Goal: Information Seeking & Learning: Learn about a topic

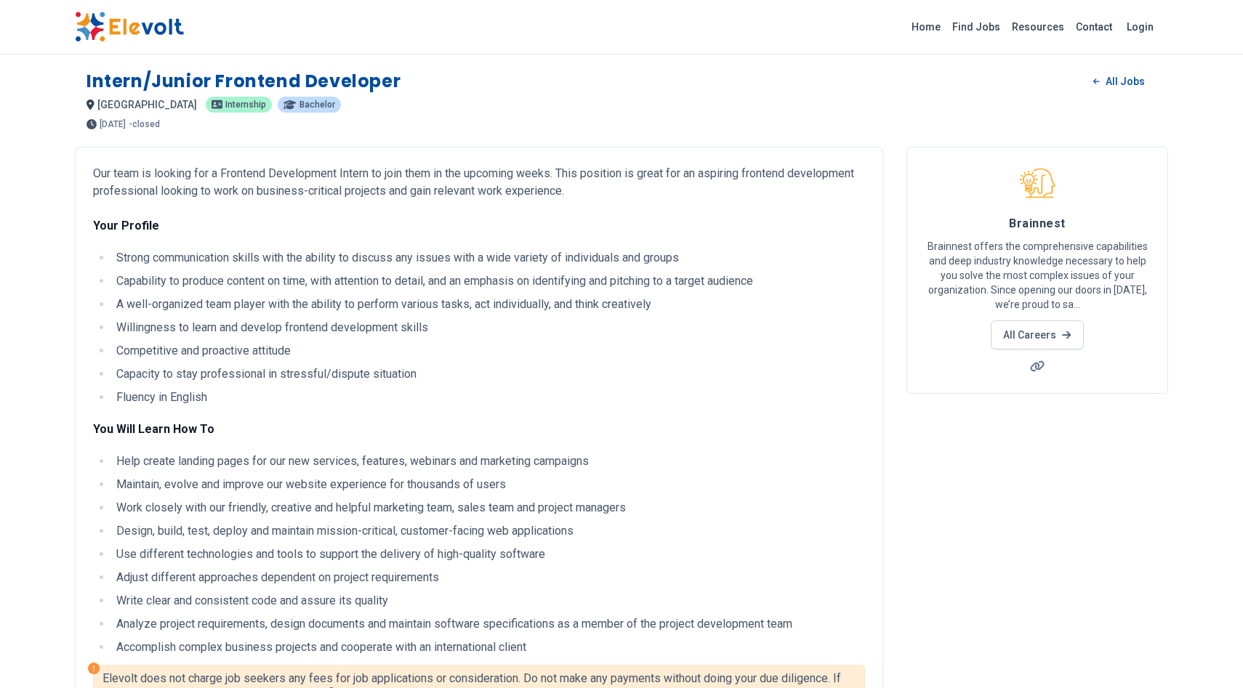
click at [147, 31] on img at bounding box center [129, 27] width 109 height 31
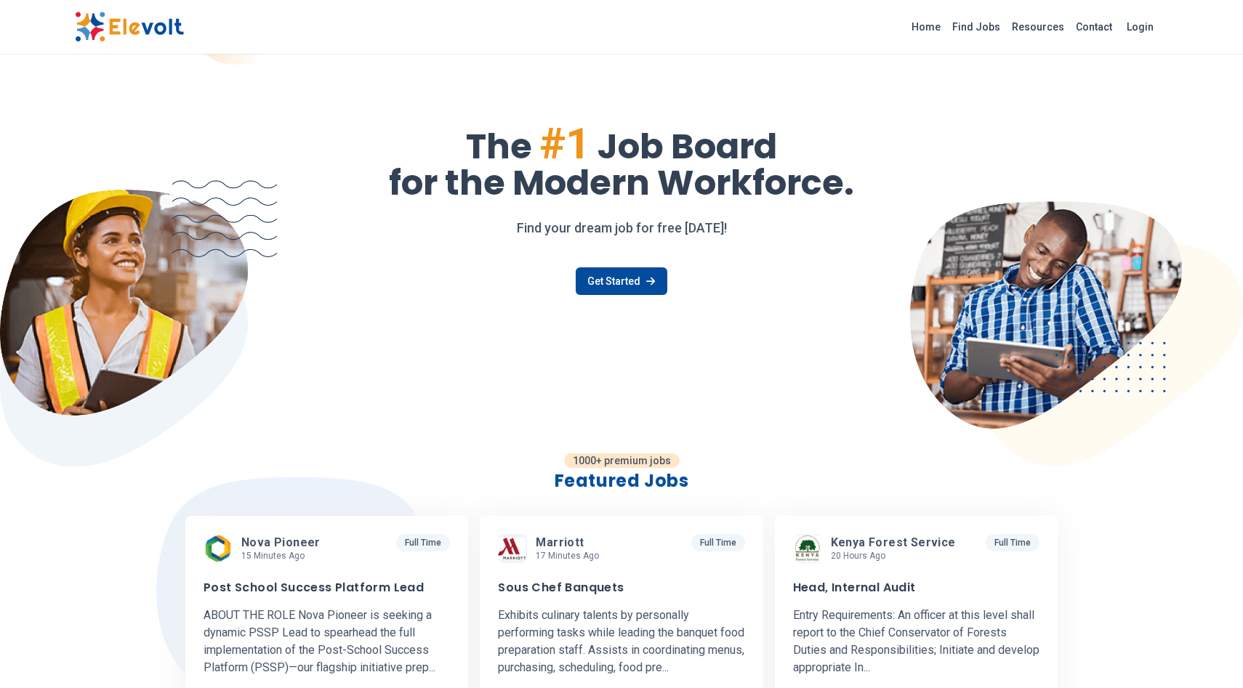
scroll to position [58, 0]
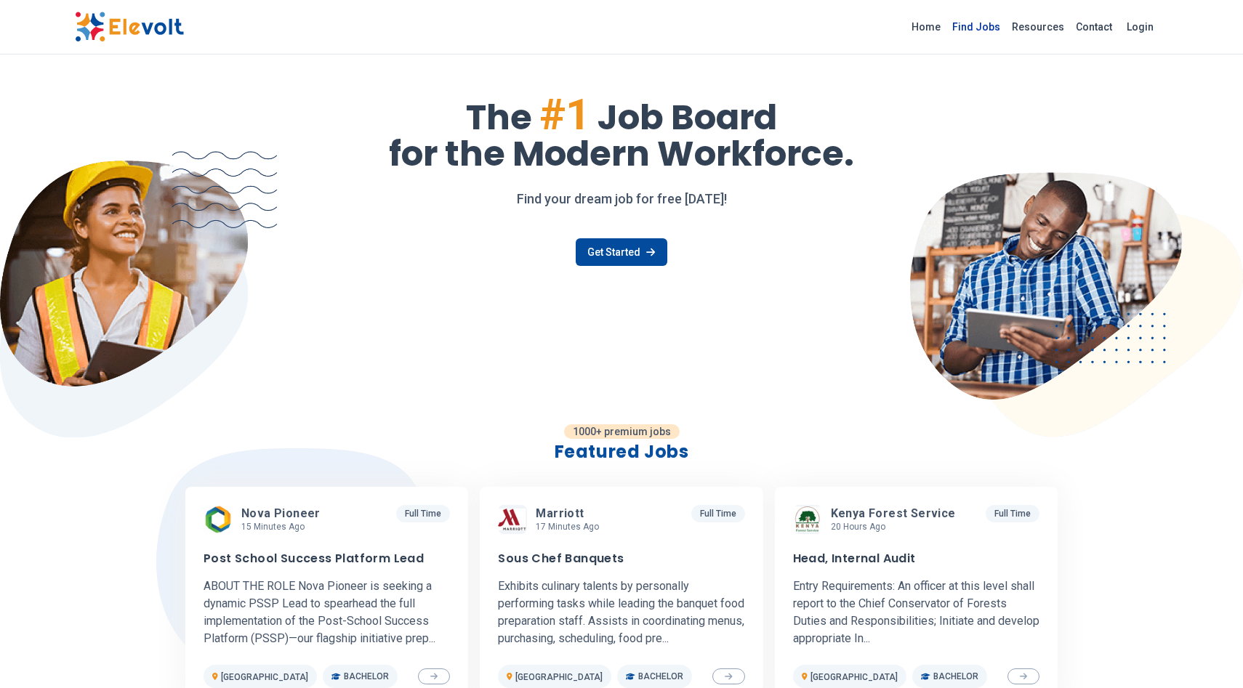
click at [993, 23] on link "Find Jobs" at bounding box center [977, 26] width 60 height 23
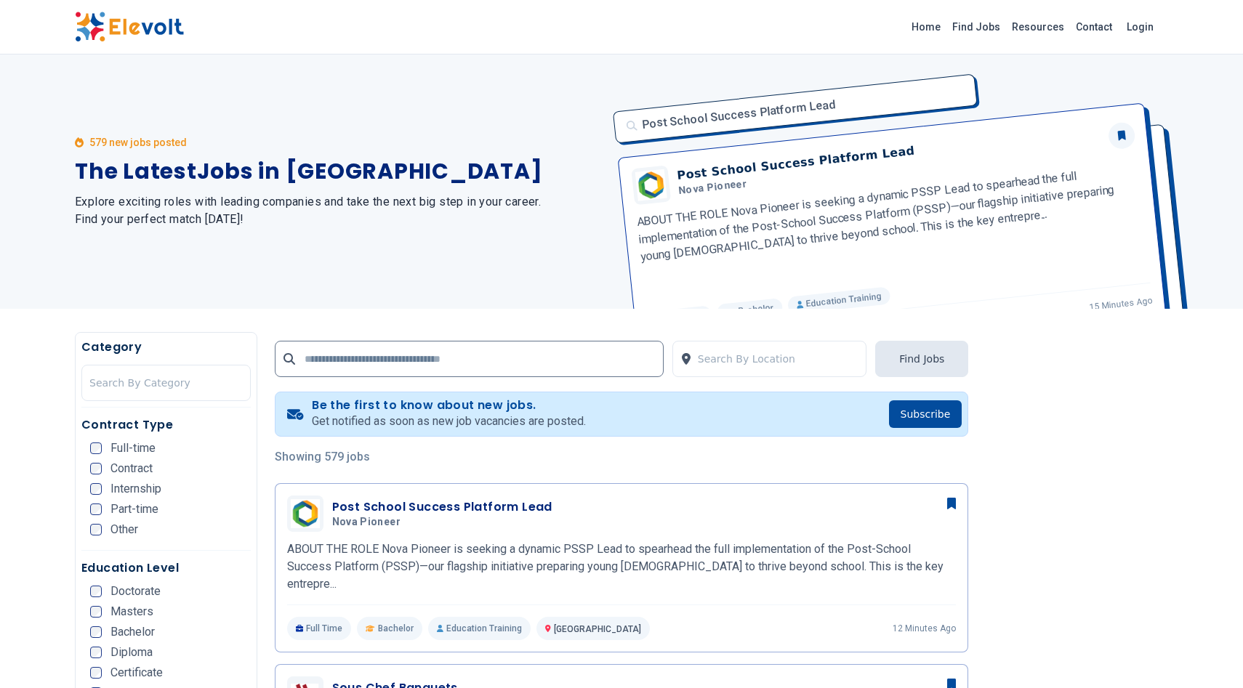
click at [433, 188] on div "579 new jobs posted The Latest Jobs in Kenya Explore exciting roles with leadin…" at bounding box center [339, 182] width 529 height 254
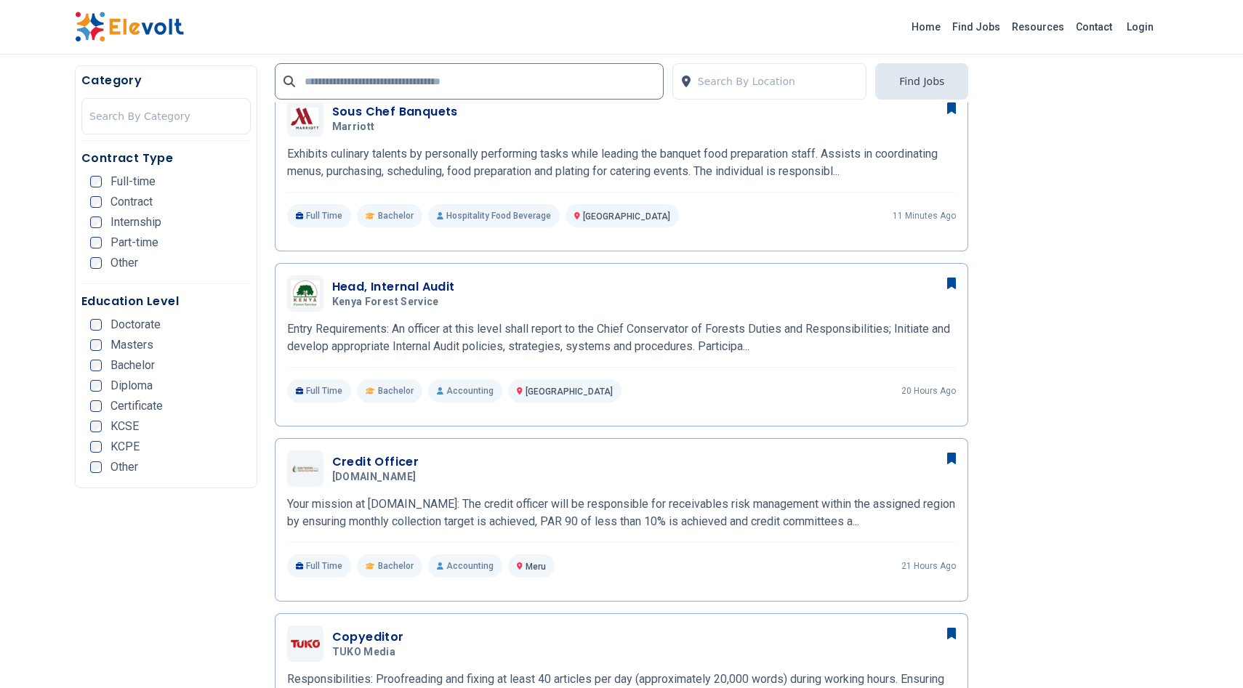
scroll to position [582, 0]
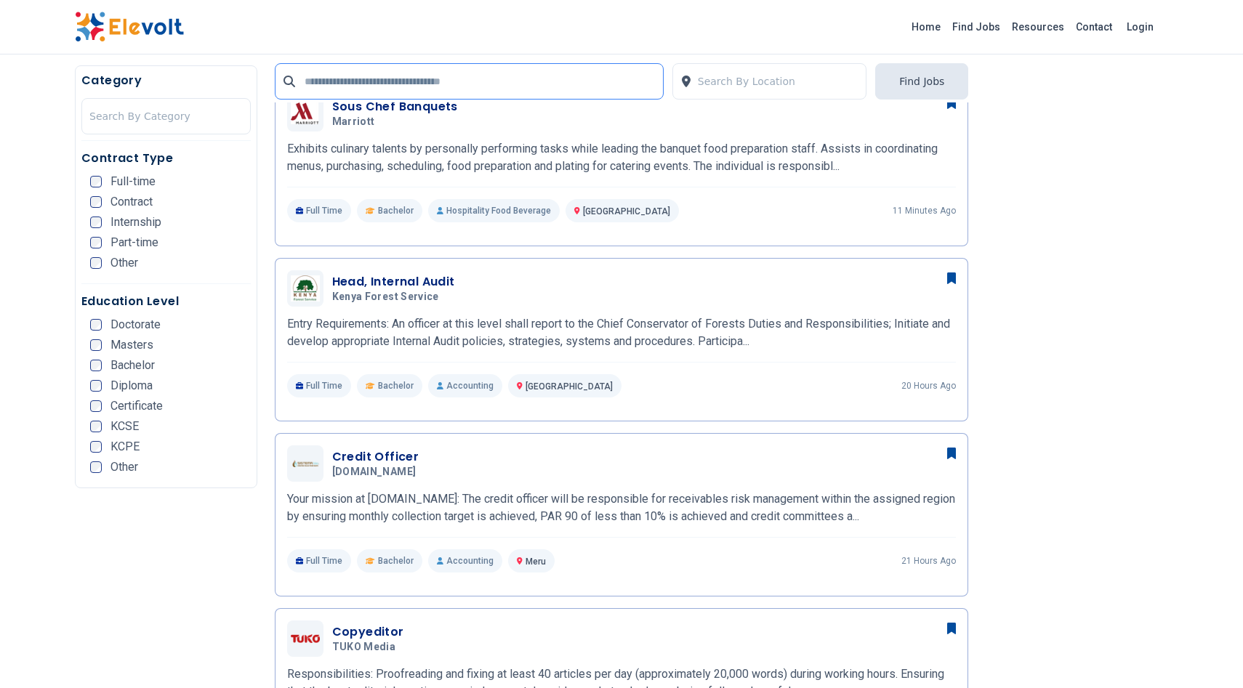
click at [409, 89] on input "text" at bounding box center [469, 81] width 389 height 36
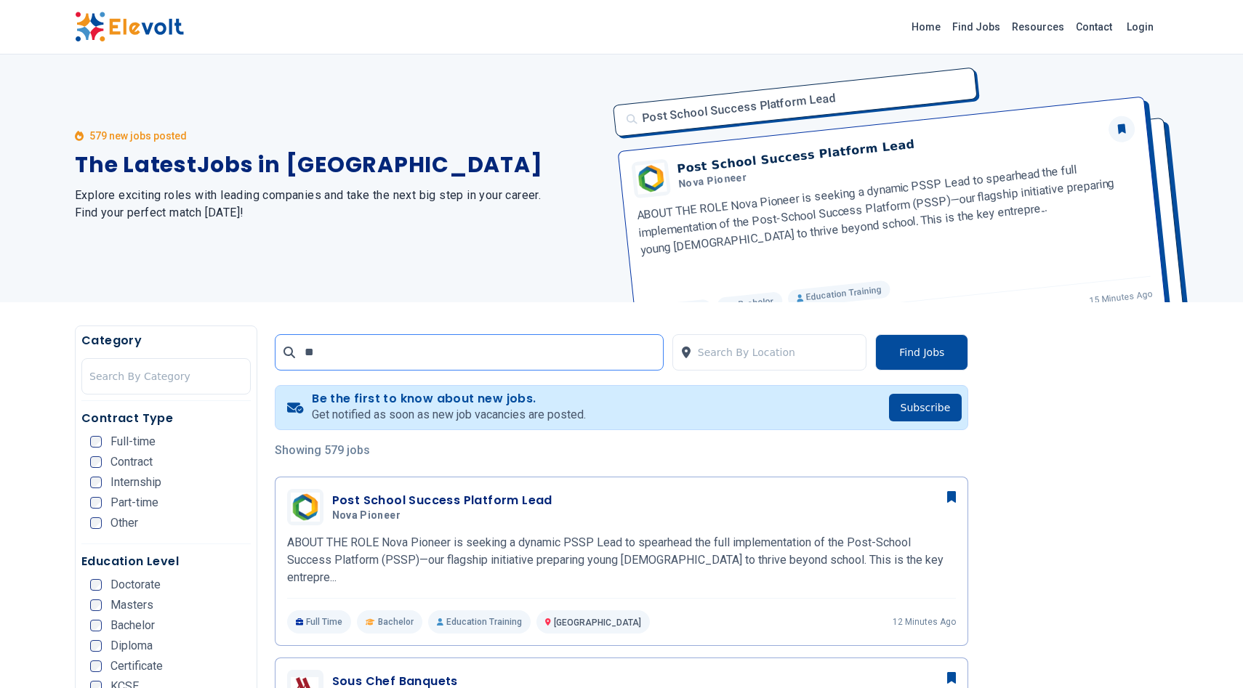
scroll to position [0, 0]
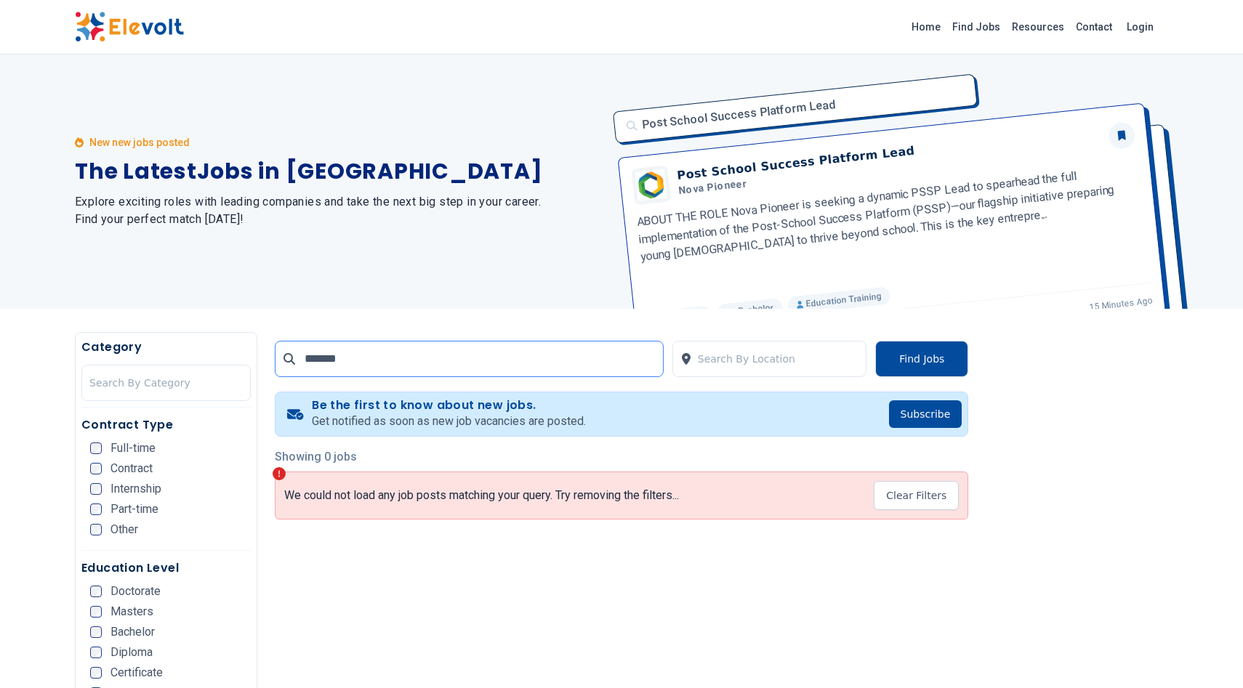
type input "*******"
click at [752, 65] on div "Post School Success Platform Lead Post School Success Platform Lead Nova Pionee…" at bounding box center [886, 182] width 564 height 254
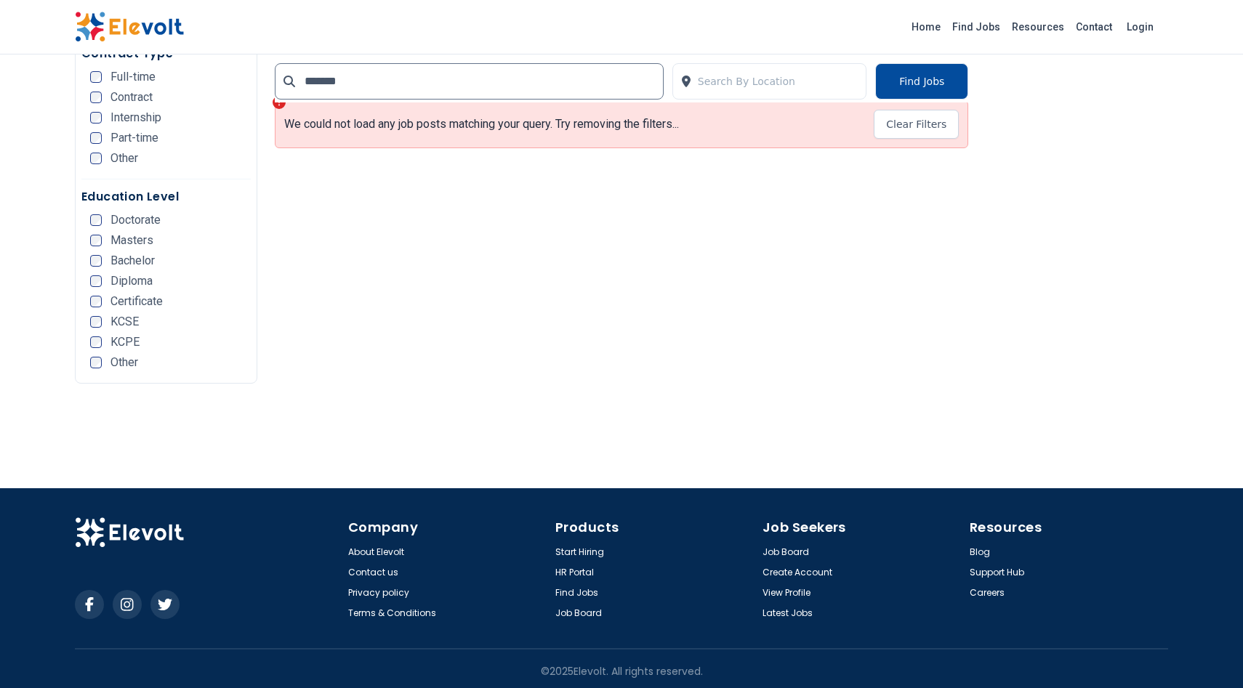
scroll to position [377, 0]
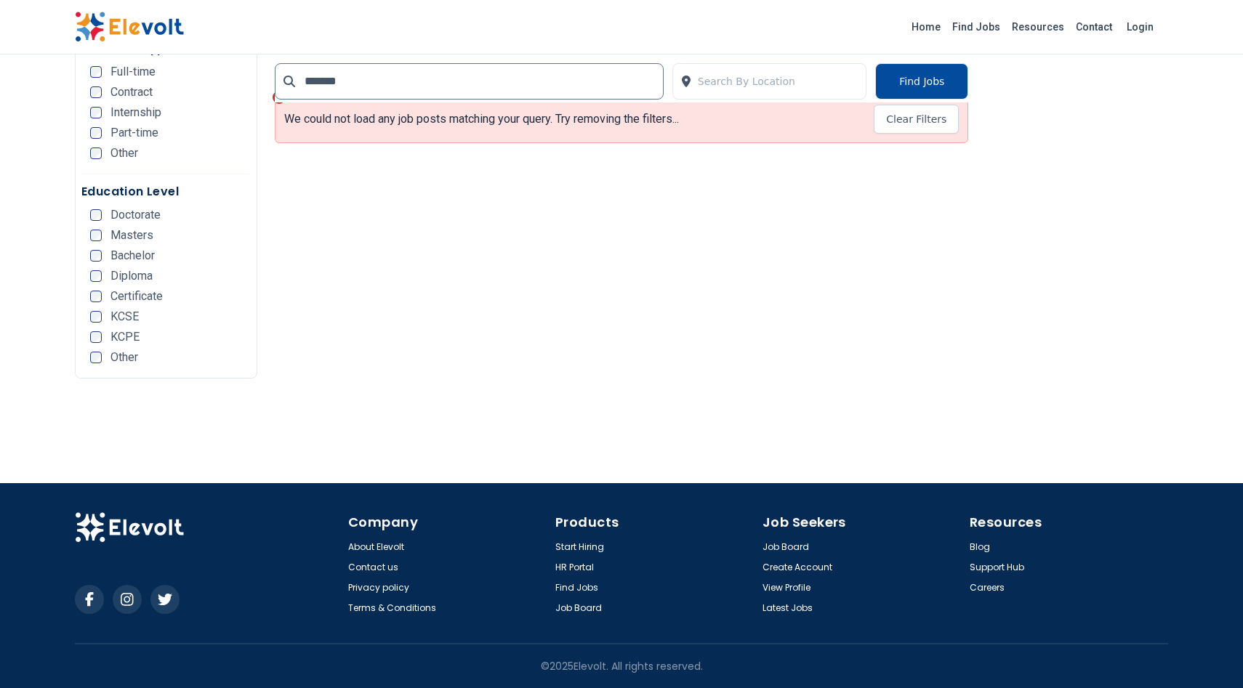
click at [981, 595] on div "Resources Blog Support Hub Careers" at bounding box center [1069, 564] width 198 height 102
click at [986, 592] on link "Careers" at bounding box center [988, 588] width 36 height 12
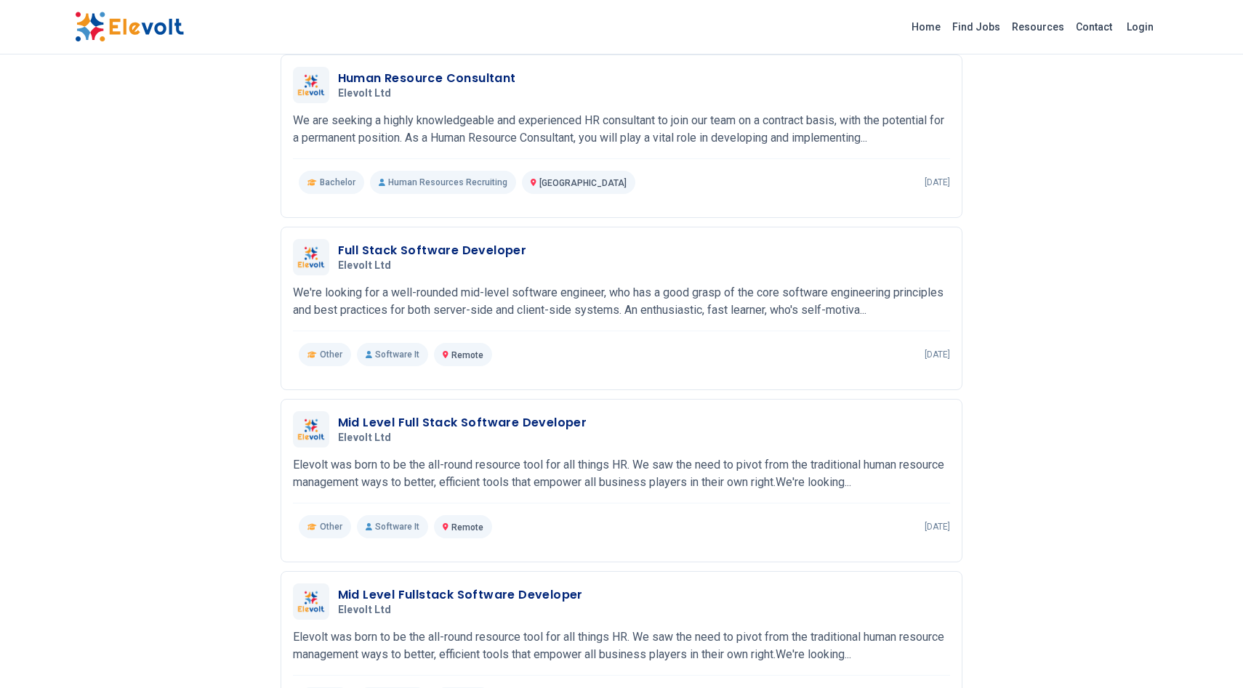
scroll to position [727, 0]
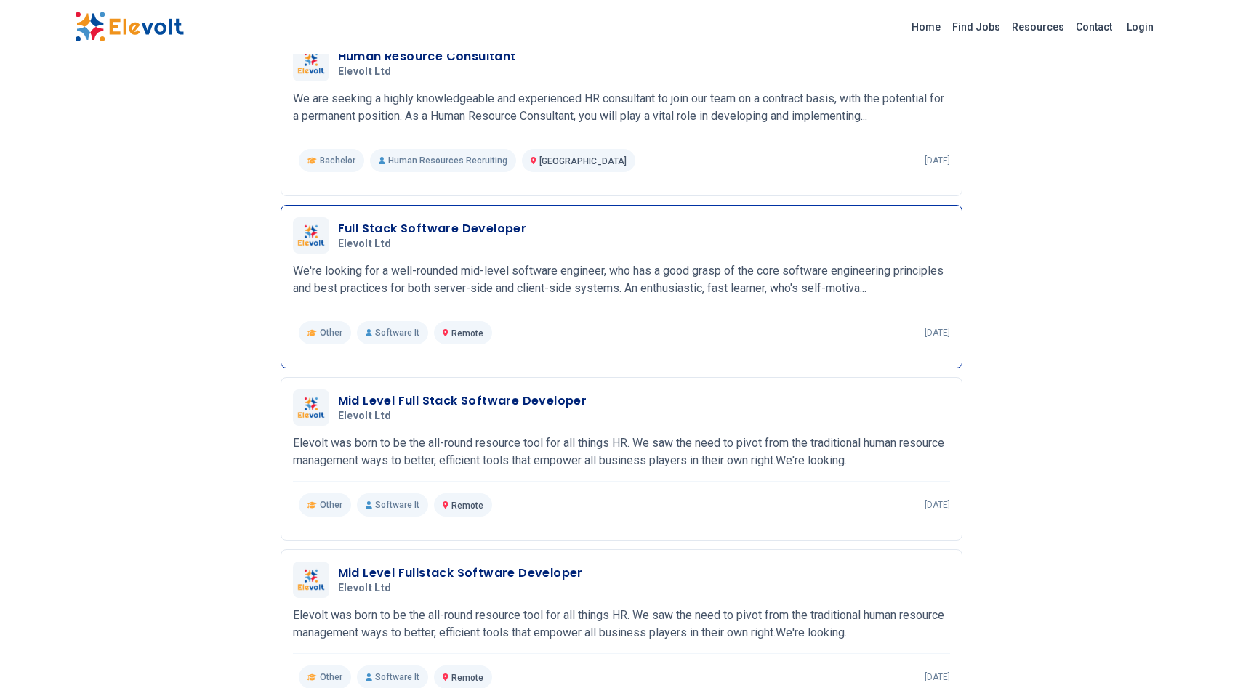
click at [443, 230] on h3 "Full Stack Software Developer" at bounding box center [432, 228] width 189 height 17
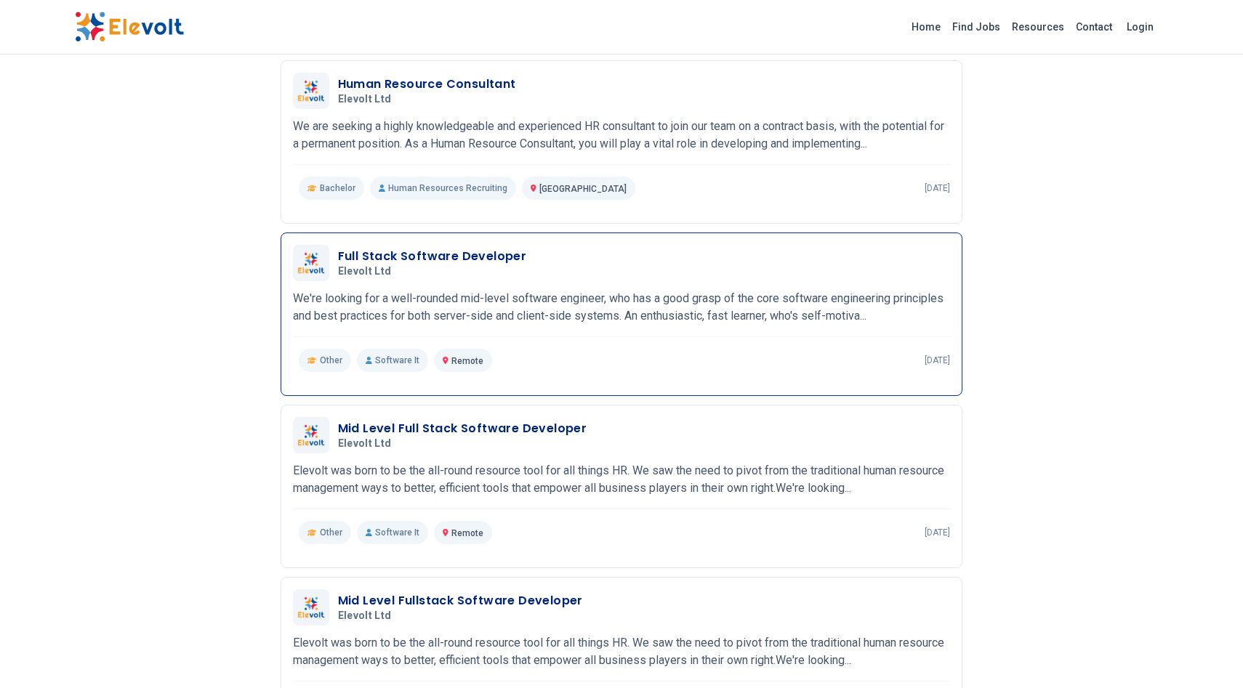
scroll to position [698, 0]
